Goal: Task Accomplishment & Management: Manage account settings

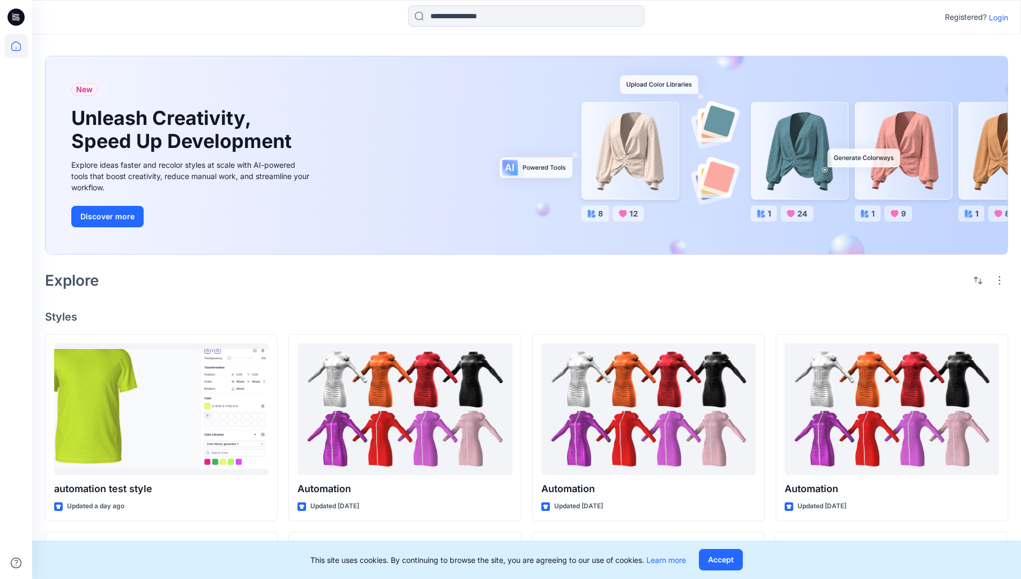
click at [996, 17] on p "Login" at bounding box center [998, 17] width 19 height 11
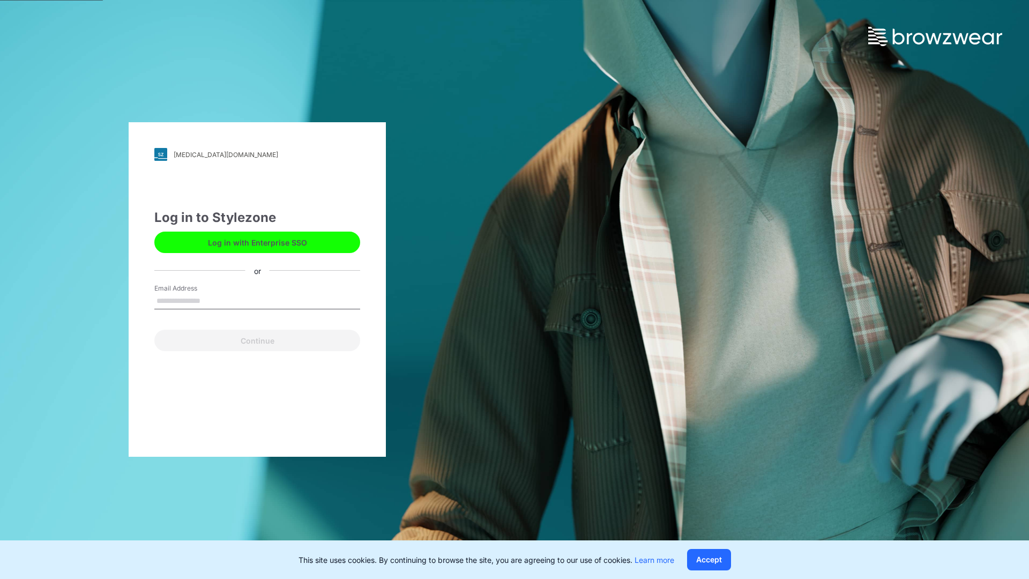
click at [212, 300] on input "Email Address" at bounding box center [257, 301] width 206 height 16
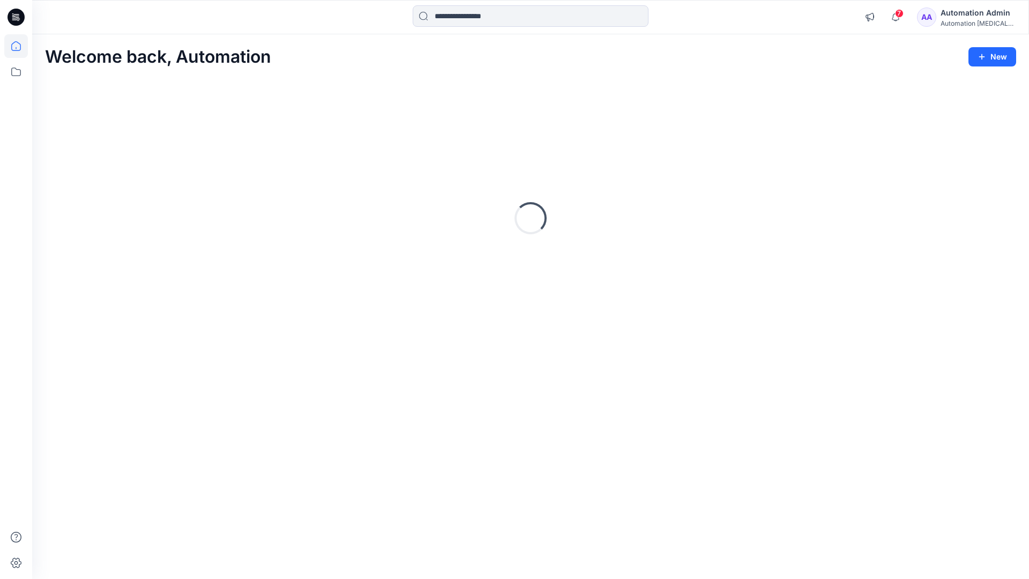
click at [20, 46] on icon at bounding box center [16, 46] width 10 height 10
click at [966, 21] on div "Automation [MEDICAL_DATA]..." at bounding box center [978, 23] width 75 height 8
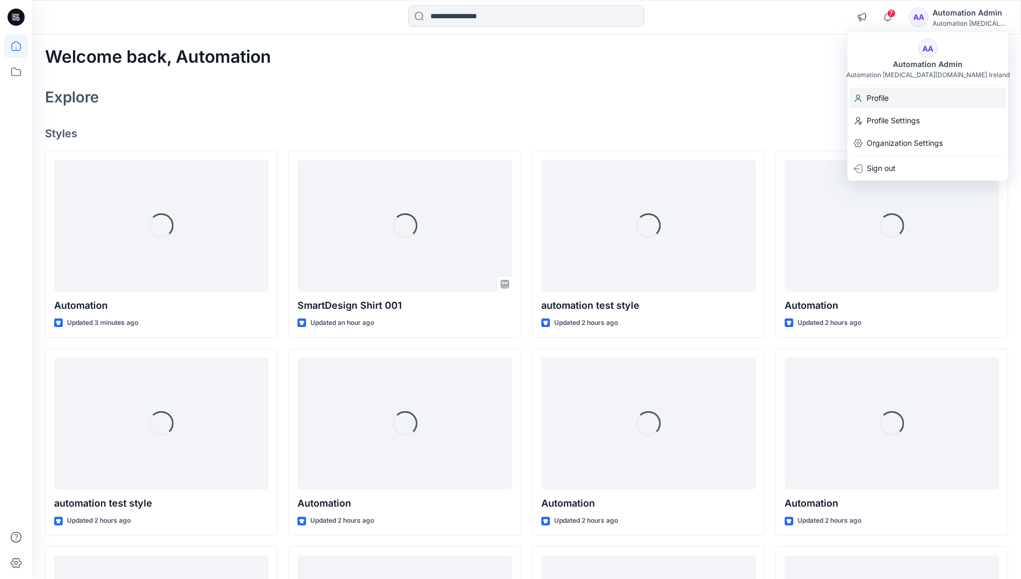
click at [905, 100] on div "Profile" at bounding box center [928, 98] width 157 height 20
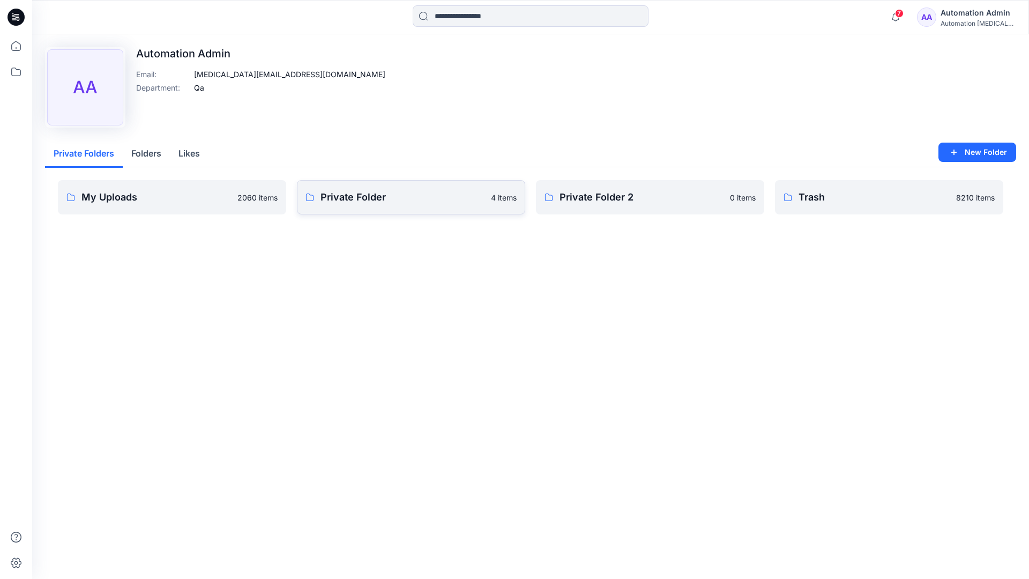
click at [359, 205] on link "Private Folder 4 items" at bounding box center [411, 197] width 228 height 34
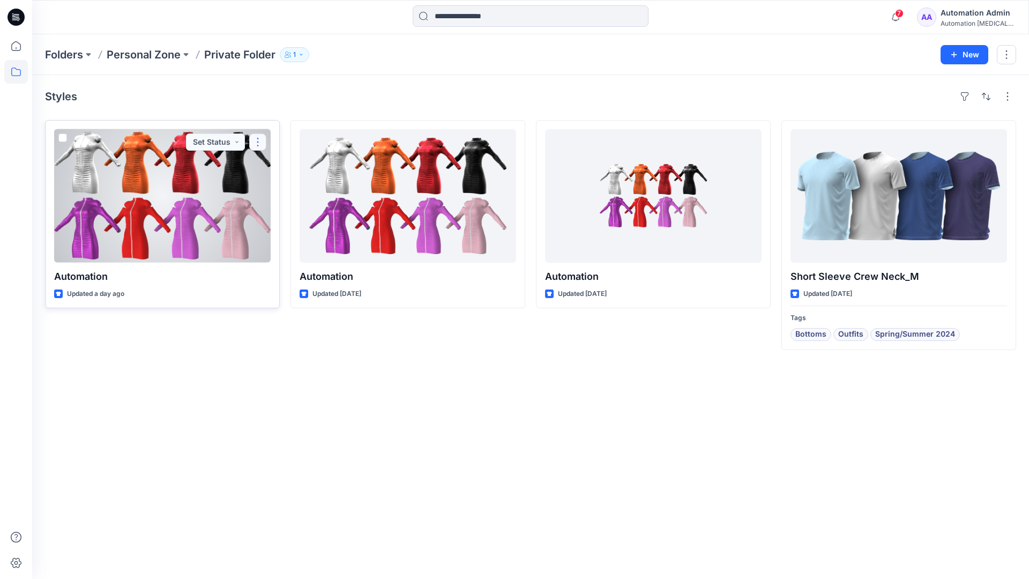
click at [256, 142] on button "button" at bounding box center [257, 142] width 17 height 17
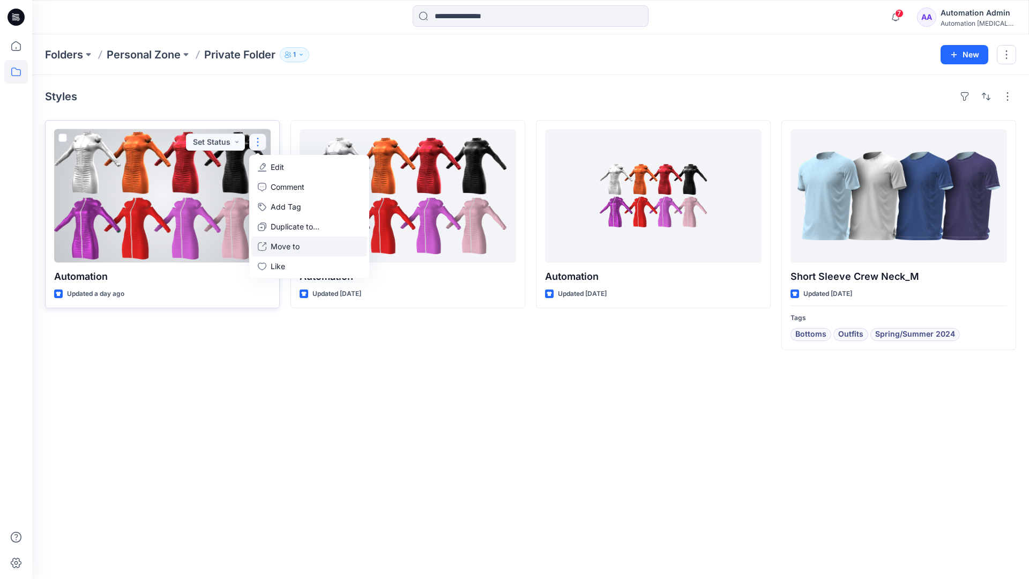
click at [276, 243] on p "Move to" at bounding box center [285, 246] width 29 height 11
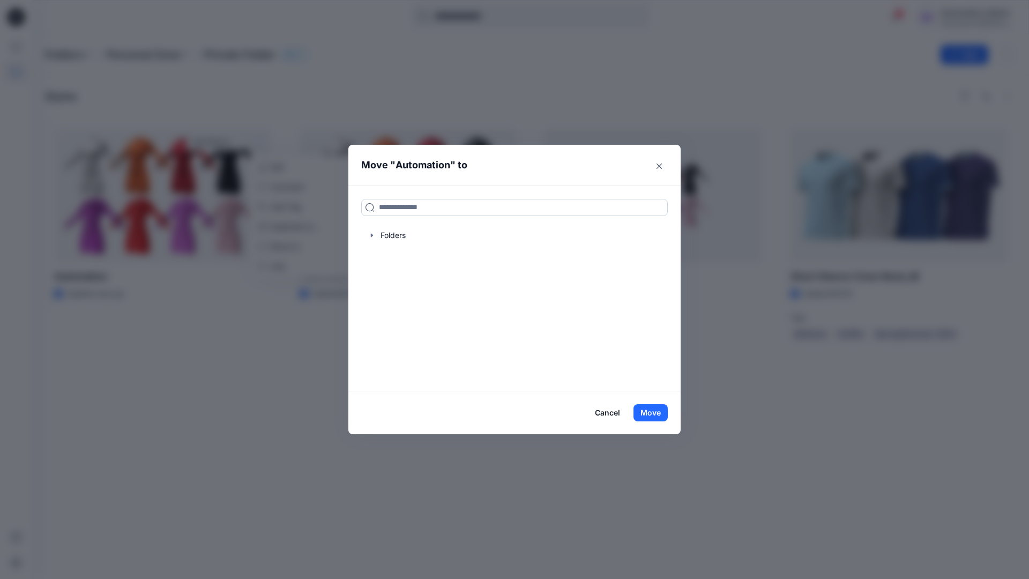
click at [473, 203] on input at bounding box center [514, 207] width 307 height 17
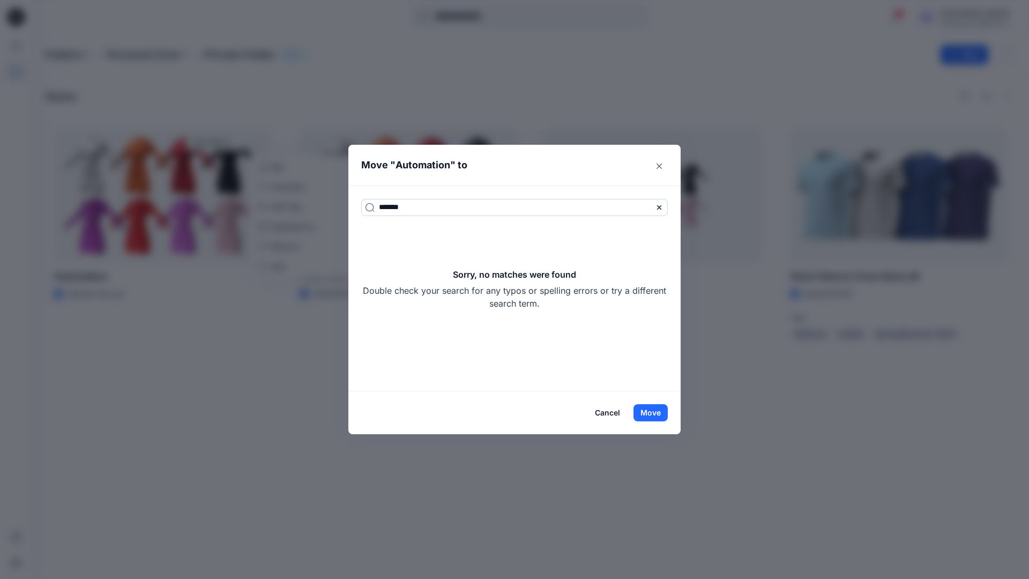
type input "*******"
drag, startPoint x: 473, startPoint y: 203, endPoint x: 557, endPoint y: 302, distance: 130.5
click at [557, 302] on div "Sorry, no matches were found Double check your search for any typos or spelling…" at bounding box center [514, 289] width 307 height 42
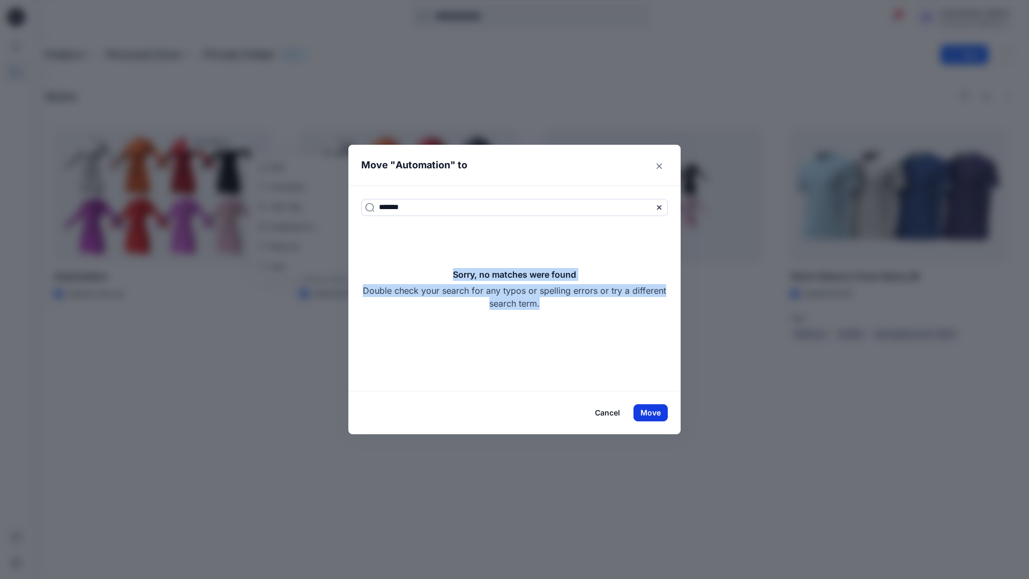
click at [659, 412] on button "Move" at bounding box center [651, 412] width 34 height 17
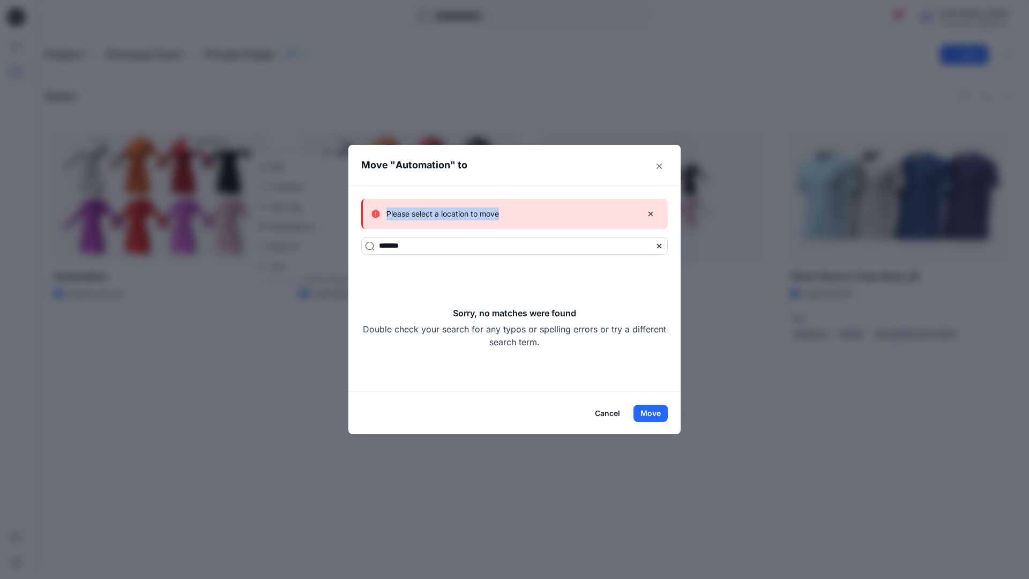
drag, startPoint x: 659, startPoint y: 412, endPoint x: 500, endPoint y: 214, distance: 253.5
click at [500, 214] on div "Please select a location to move" at bounding box center [503, 213] width 262 height 13
click at [611, 412] on button "Cancel" at bounding box center [607, 413] width 39 height 17
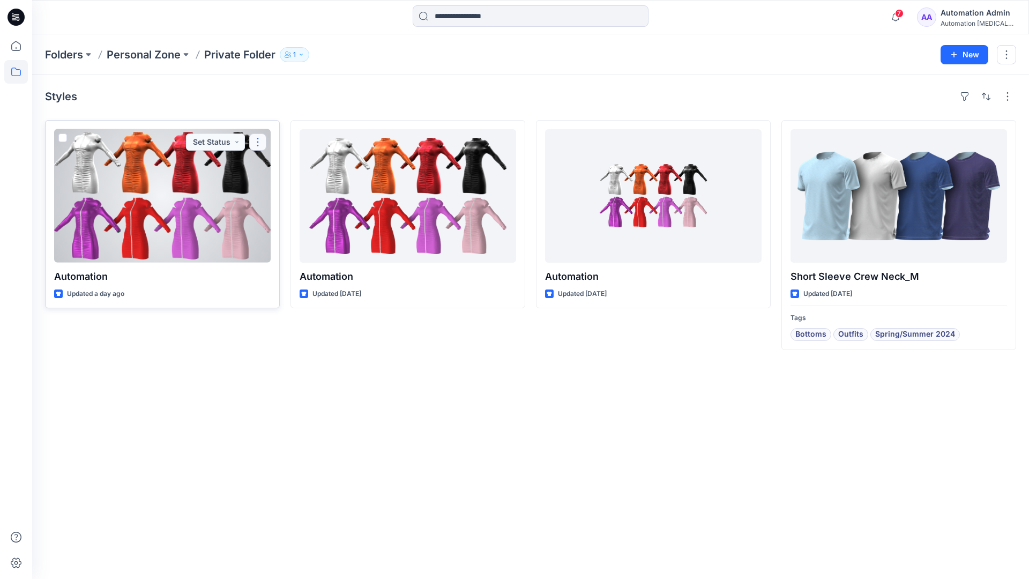
click at [258, 142] on button "button" at bounding box center [257, 142] width 17 height 17
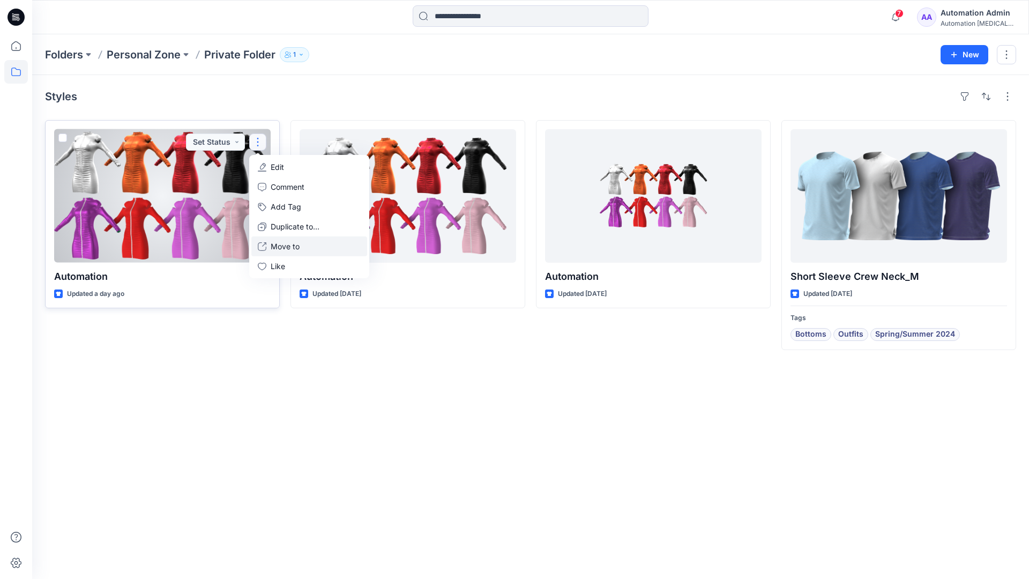
click at [291, 244] on p "Move to" at bounding box center [285, 246] width 29 height 11
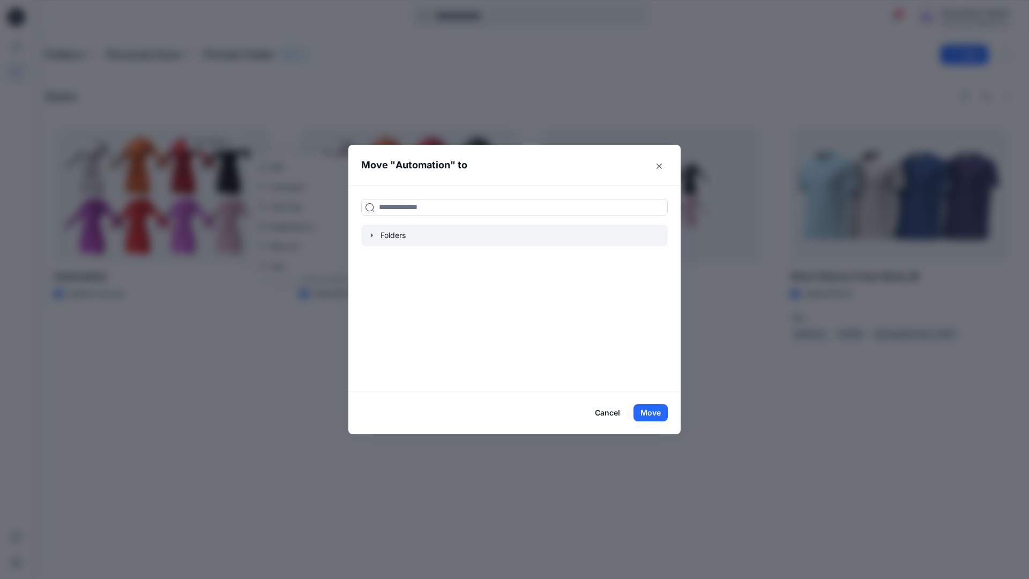
click at [374, 236] on icon "button" at bounding box center [372, 235] width 9 height 9
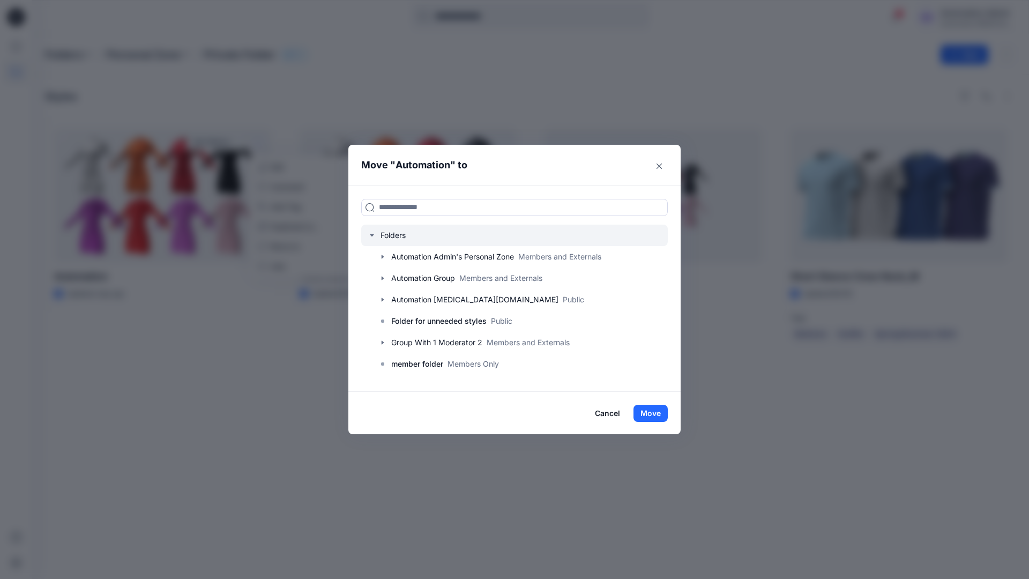
scroll to position [106, 0]
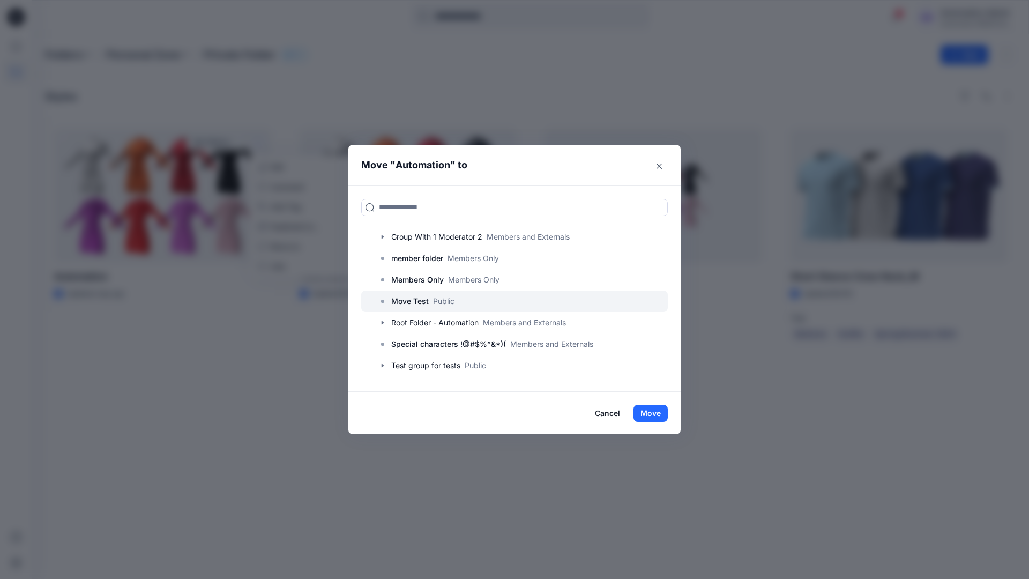
click at [416, 300] on p "Move Test" at bounding box center [410, 301] width 38 height 13
click at [654, 413] on button "Move" at bounding box center [651, 413] width 34 height 17
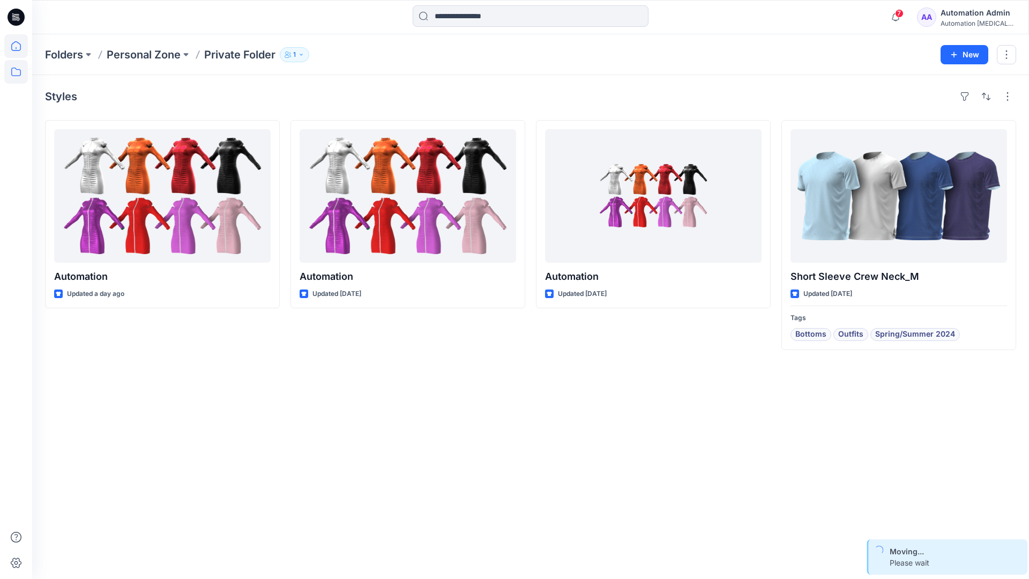
click at [17, 44] on icon at bounding box center [16, 46] width 24 height 24
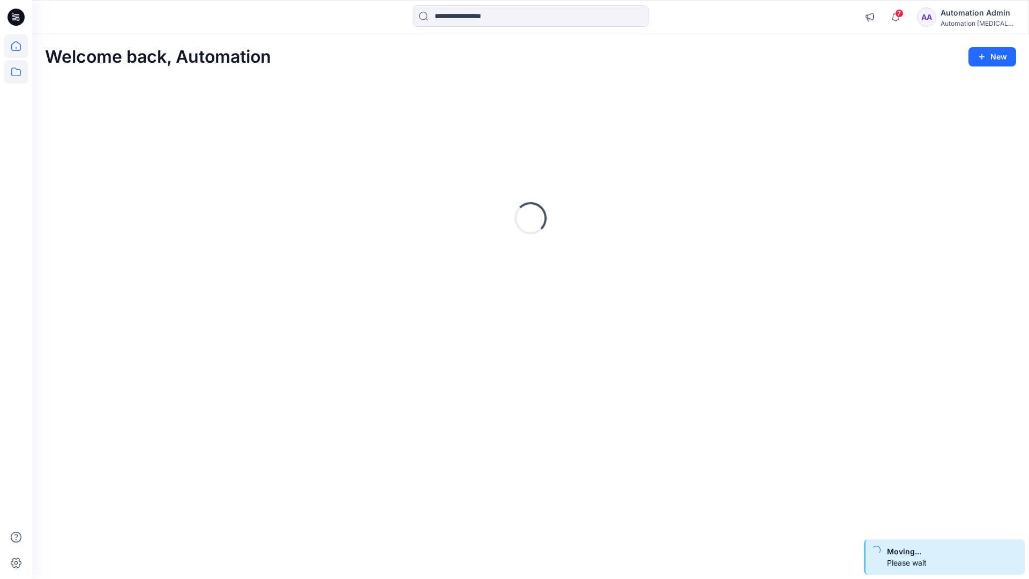
click at [18, 70] on icon at bounding box center [16, 72] width 24 height 24
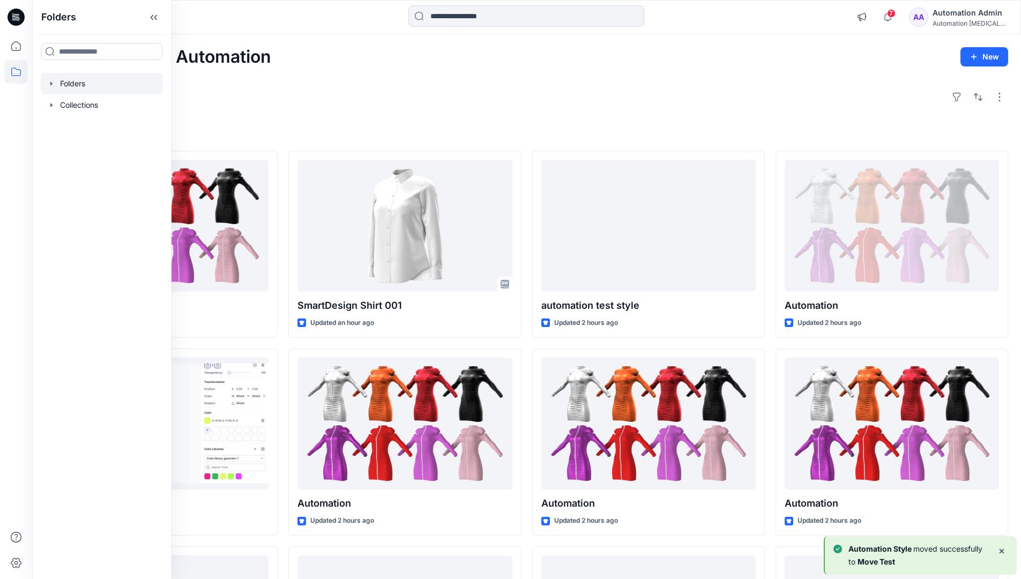
click at [71, 85] on div at bounding box center [102, 83] width 122 height 21
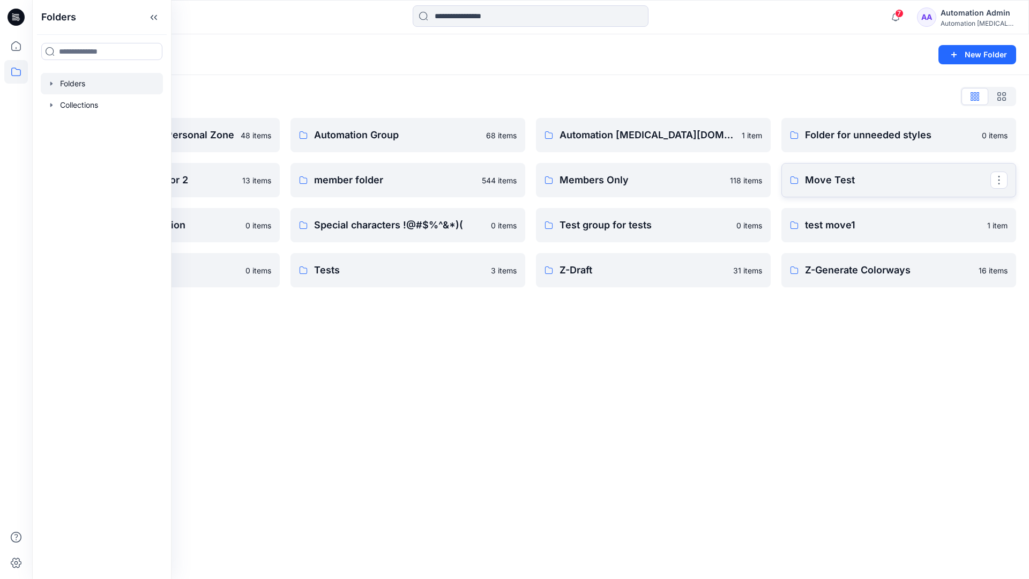
click at [974, 191] on link "Move Test" at bounding box center [899, 180] width 235 height 34
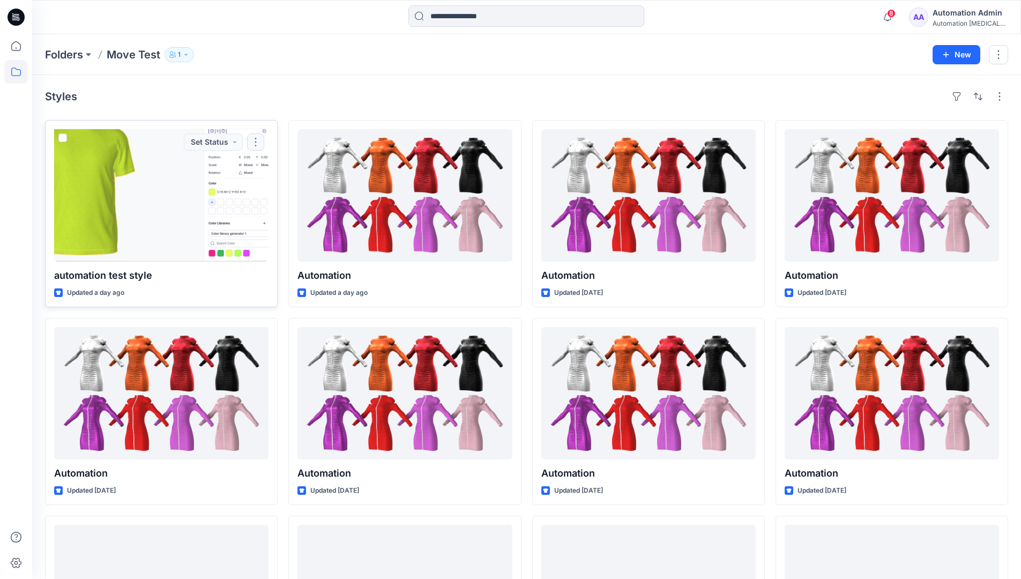
click at [256, 143] on button "button" at bounding box center [255, 142] width 17 height 17
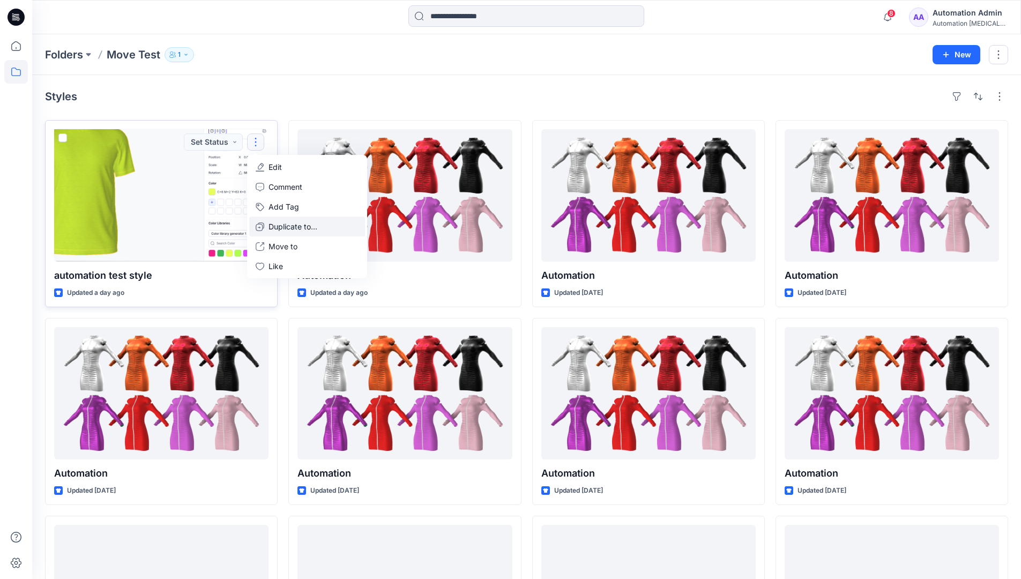
click at [276, 221] on p "Duplicate to..." at bounding box center [293, 226] width 49 height 11
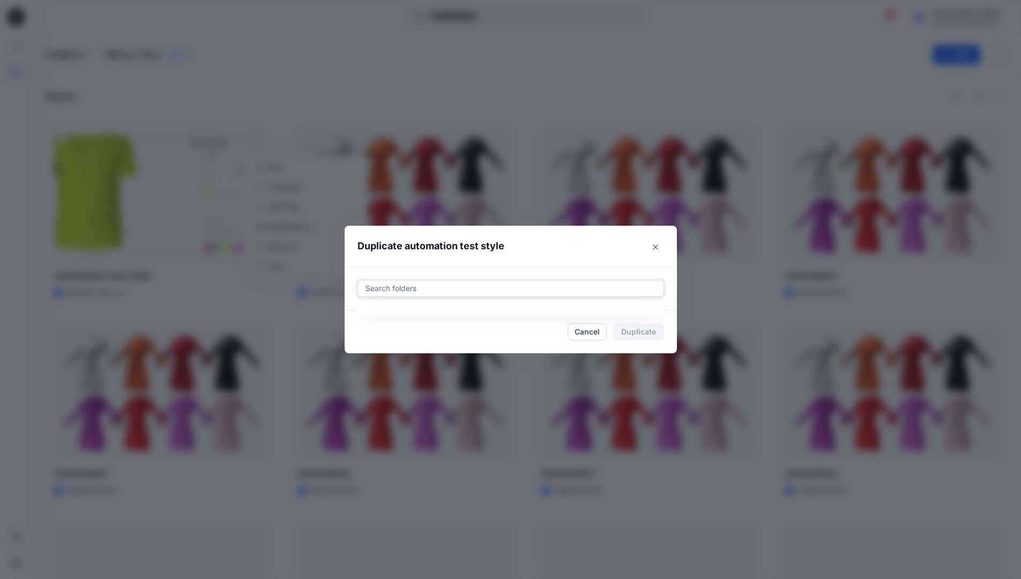
click at [399, 283] on div at bounding box center [511, 288] width 293 height 13
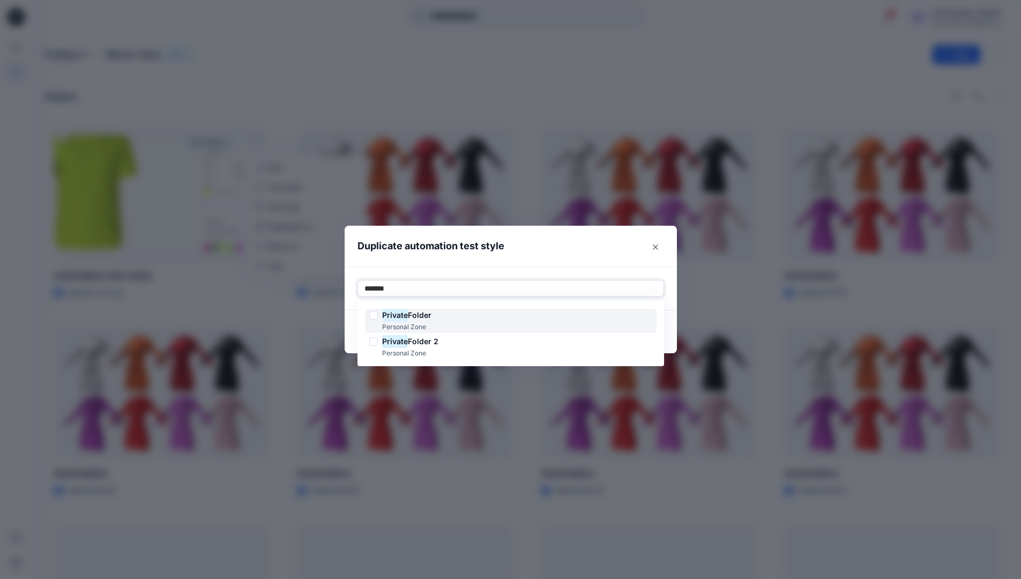
click at [421, 312] on span "Folder" at bounding box center [420, 314] width 24 height 9
type input "*******"
click at [510, 256] on header "Duplicate automation test style" at bounding box center [500, 246] width 311 height 41
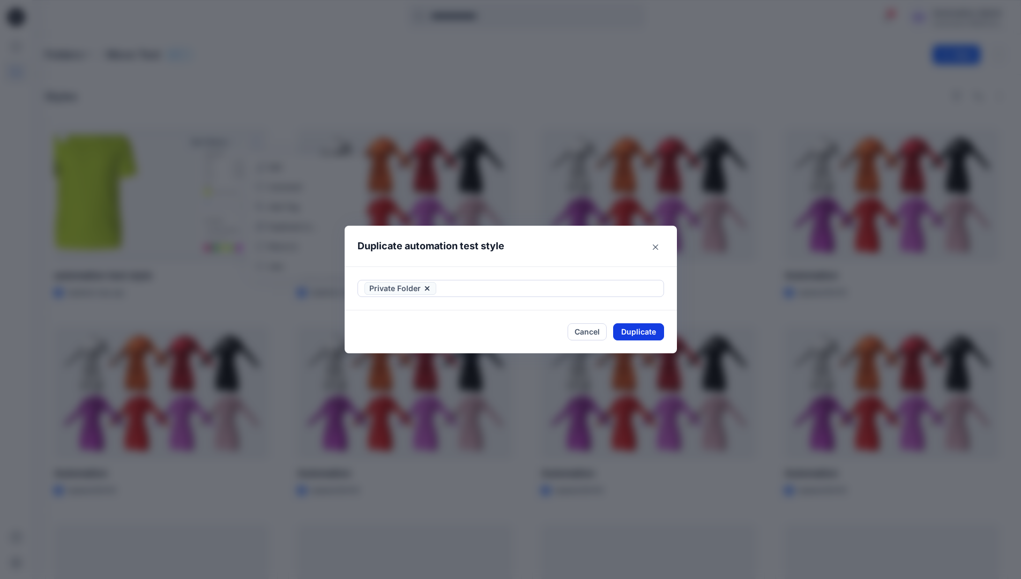
click at [650, 327] on button "Duplicate" at bounding box center [638, 331] width 51 height 17
click at [655, 331] on button "Close" at bounding box center [646, 331] width 35 height 17
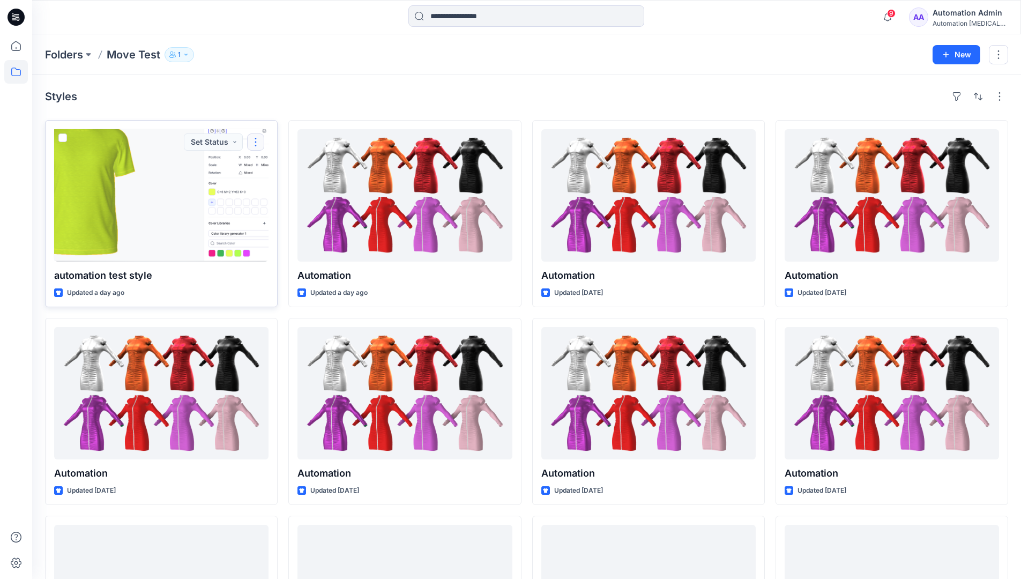
click at [255, 142] on button "button" at bounding box center [255, 142] width 17 height 17
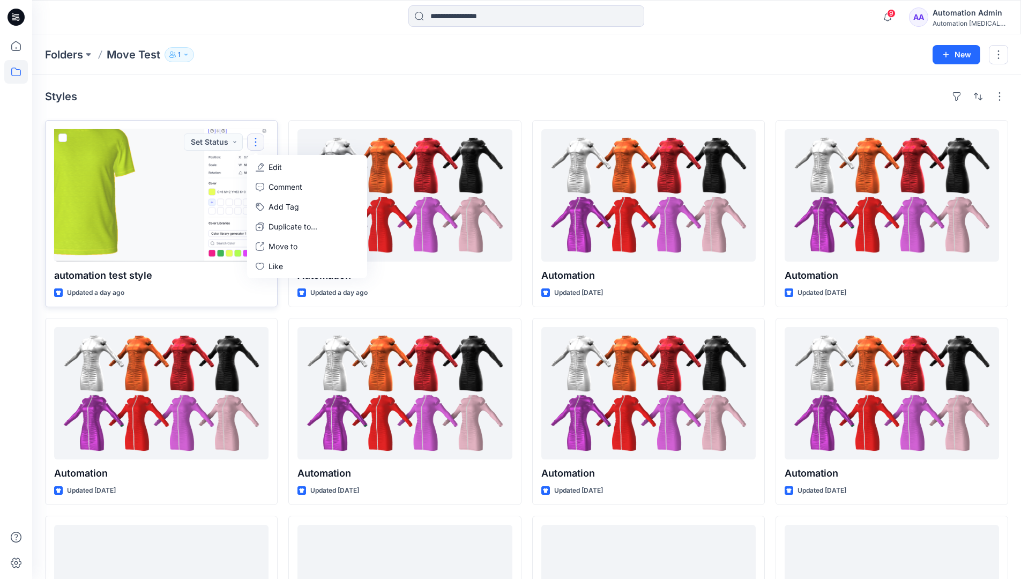
click at [271, 167] on p "Edit" at bounding box center [275, 166] width 13 height 11
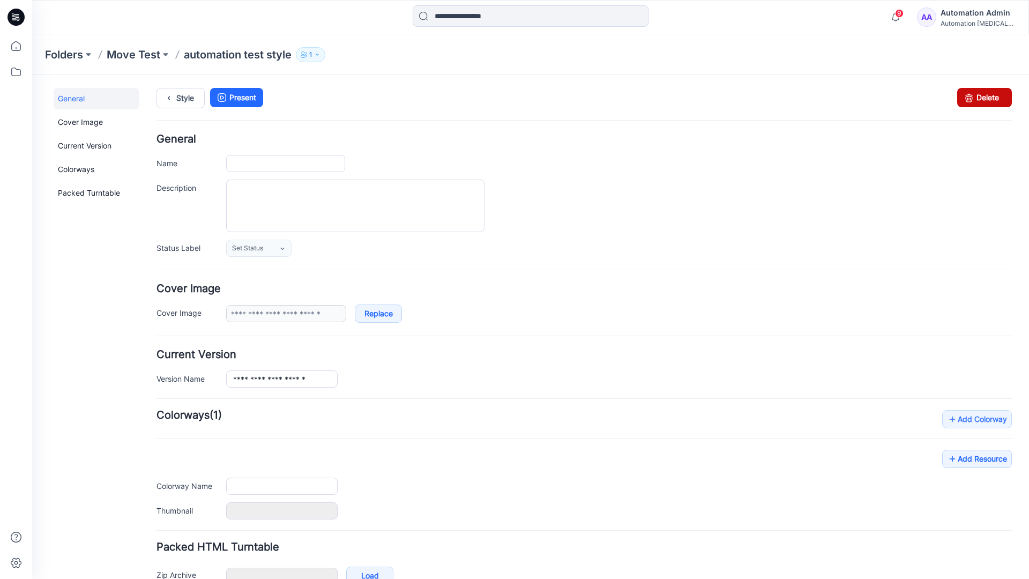
click at [962, 99] on icon at bounding box center [969, 97] width 15 height 19
type input "**********"
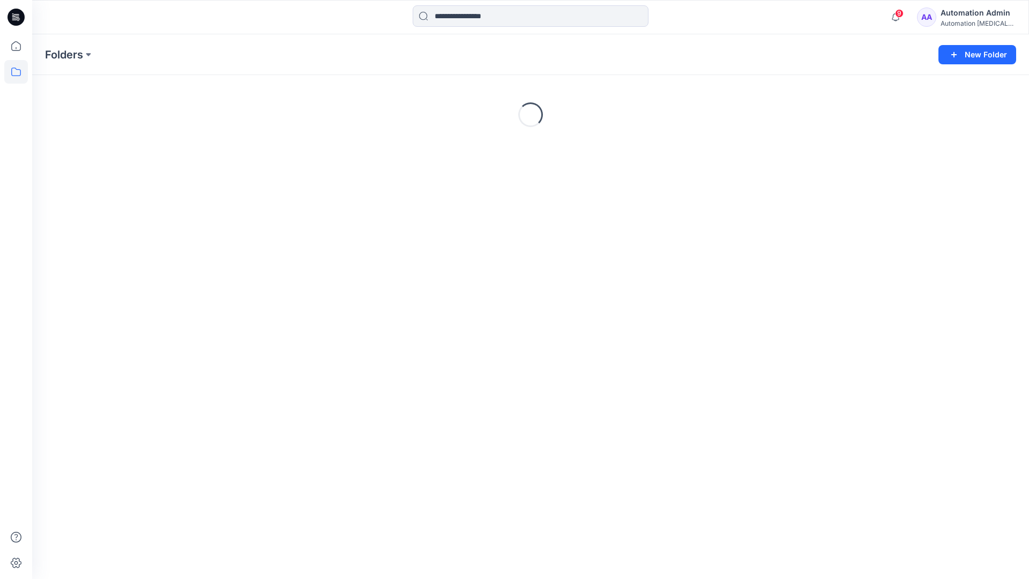
click at [959, 15] on div "Automation Admin" at bounding box center [978, 12] width 75 height 13
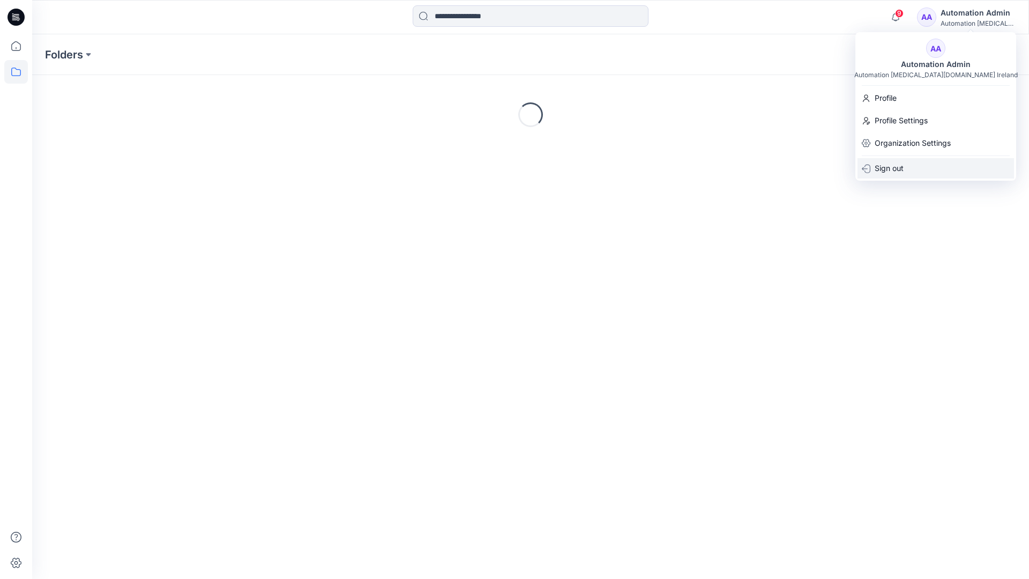
click at [891, 165] on p "Sign out" at bounding box center [889, 168] width 29 height 20
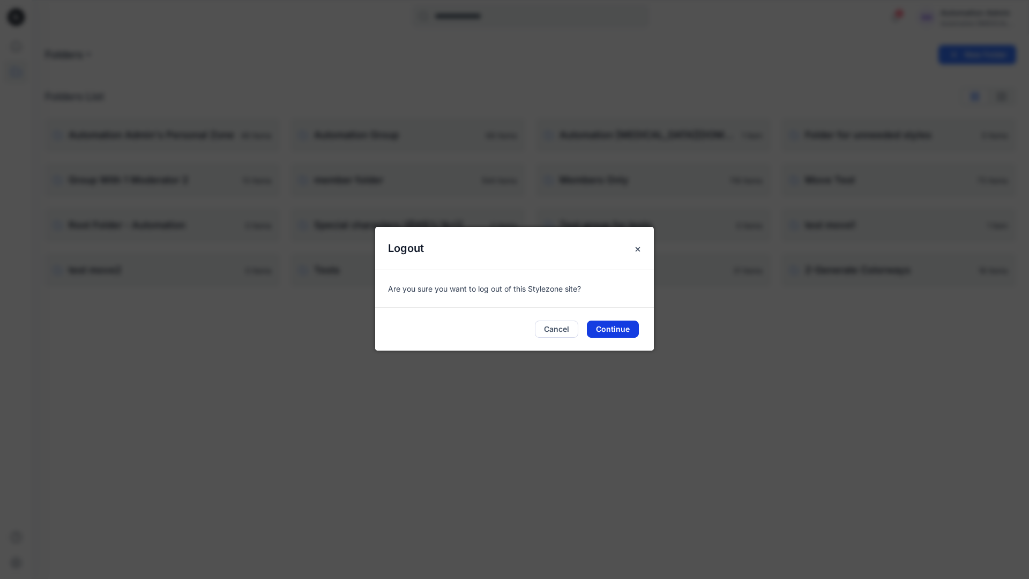
click at [621, 327] on button "Continue" at bounding box center [613, 329] width 52 height 17
